Goal: Information Seeking & Learning: Find specific fact

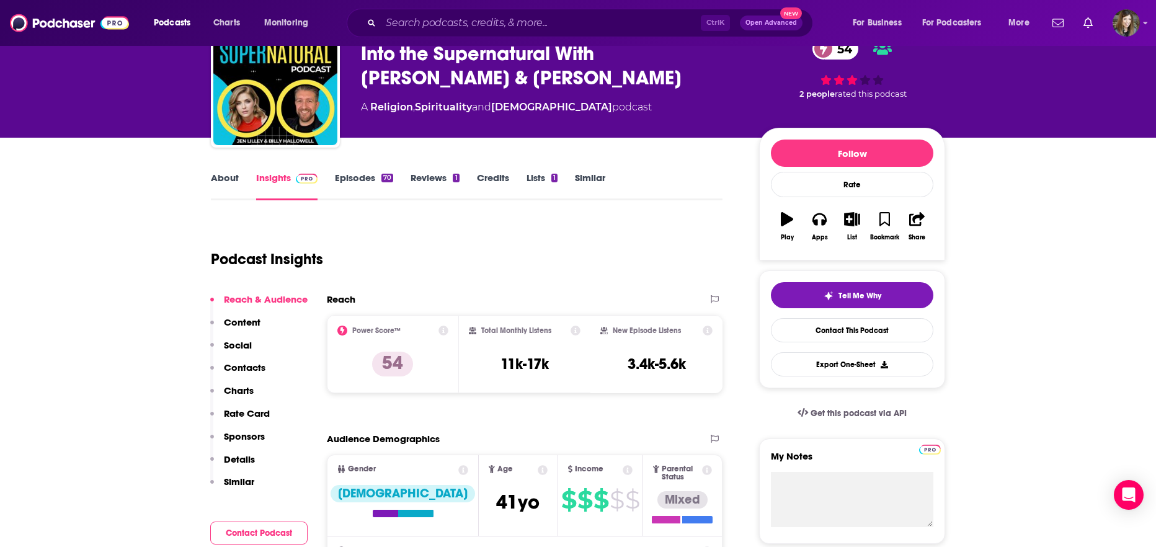
scroll to position [93, 0]
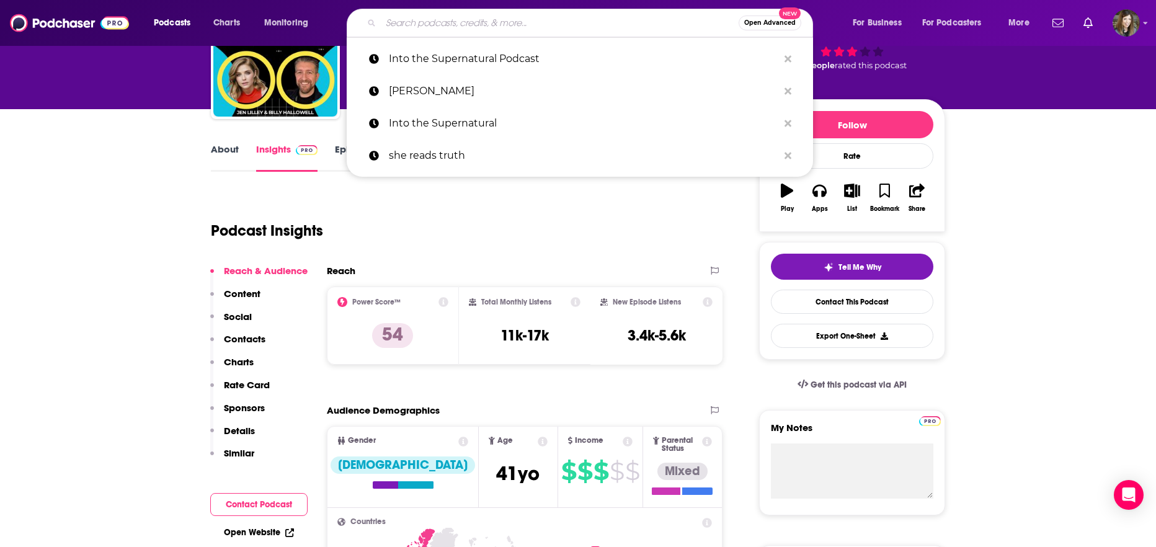
click at [566, 23] on input "Search podcasts, credits, & more..." at bounding box center [560, 23] width 358 height 20
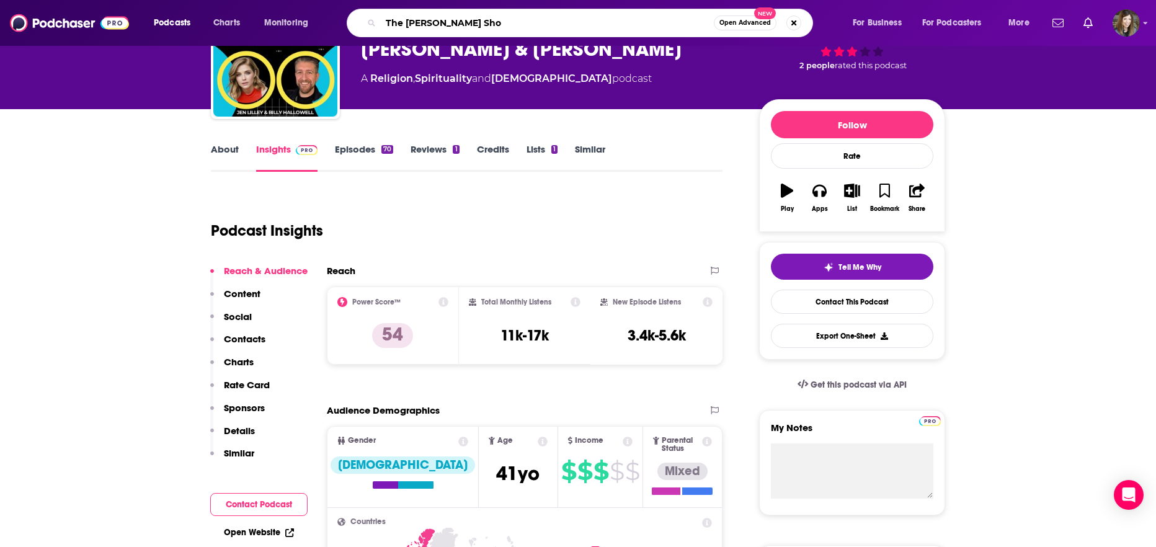
type input "The [PERSON_NAME] Show"
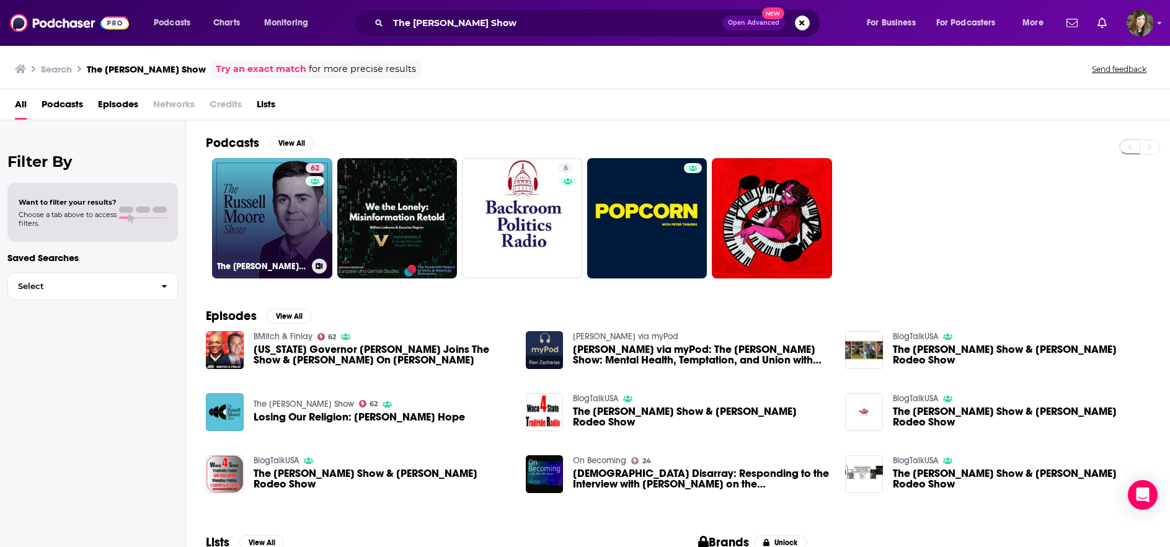
click at [284, 210] on link "62 The [PERSON_NAME] Show" at bounding box center [272, 218] width 120 height 120
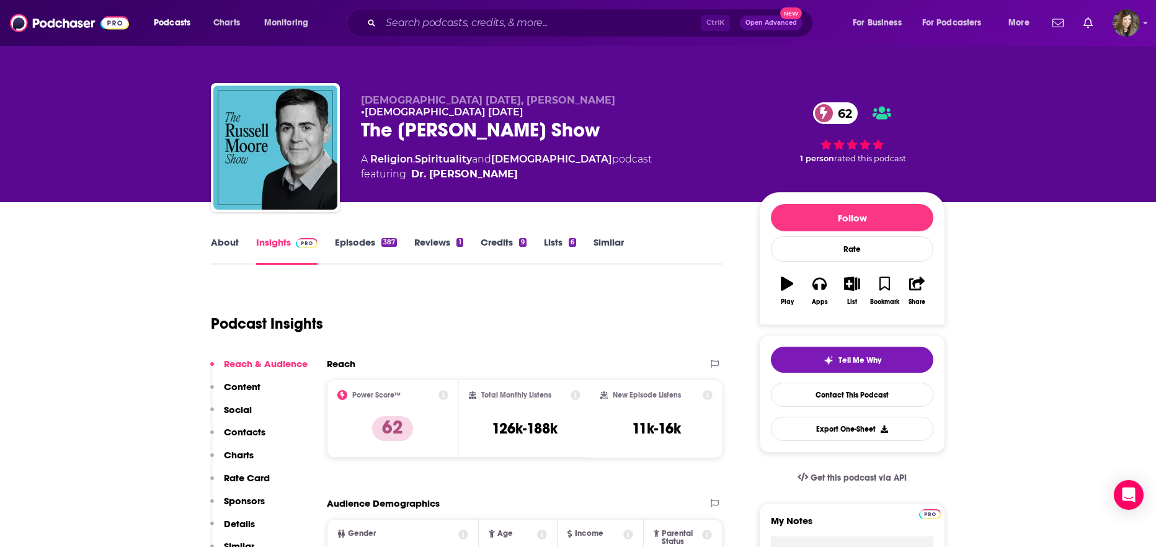
scroll to position [186, 0]
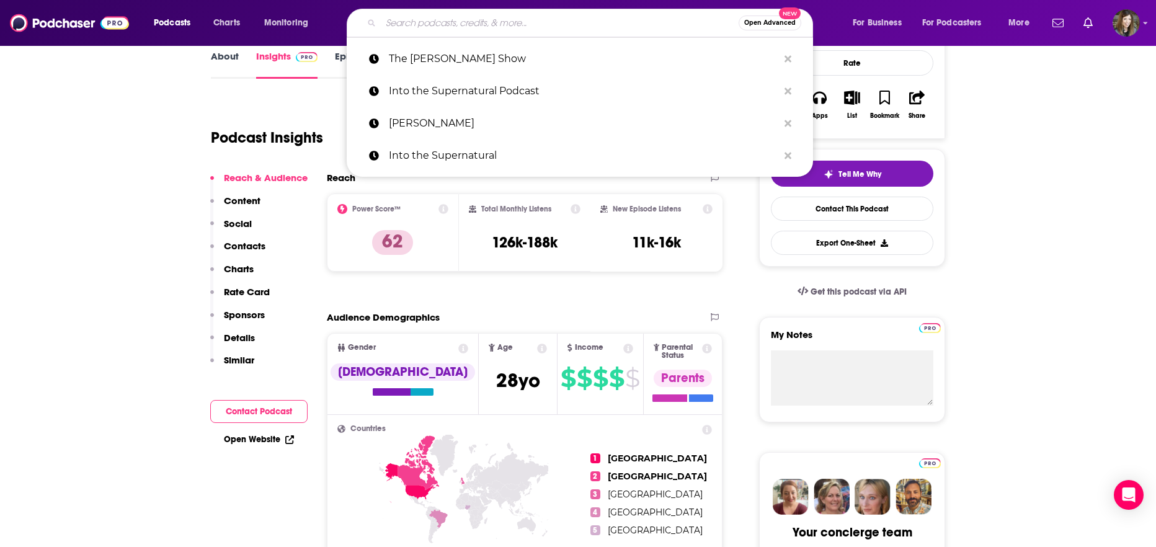
click at [537, 16] on input "Search podcasts, credits, & more..." at bounding box center [560, 23] width 358 height 20
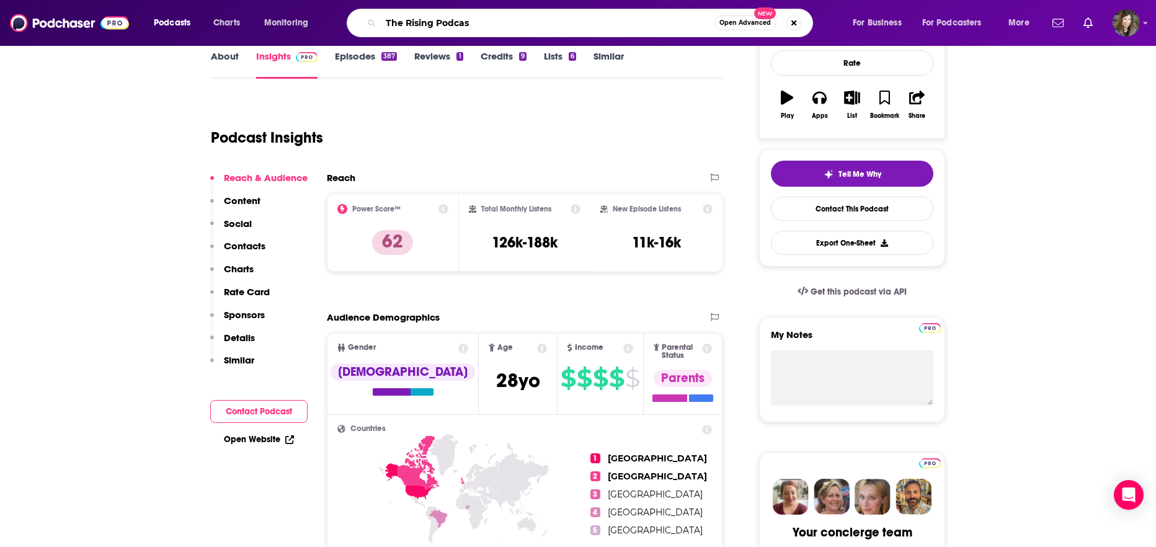
type input "The Rising Podcast"
